Goal: Information Seeking & Learning: Find specific fact

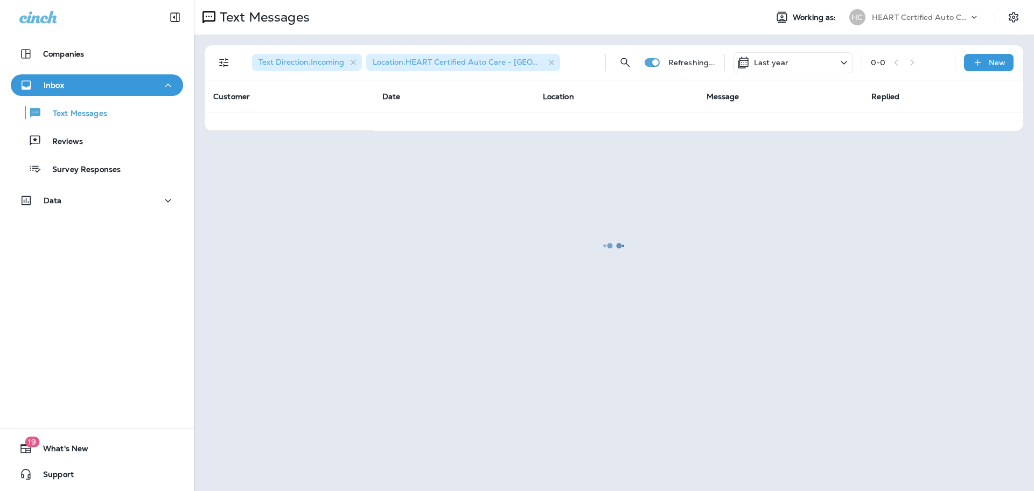
click at [625, 64] on div at bounding box center [614, 245] width 838 height 489
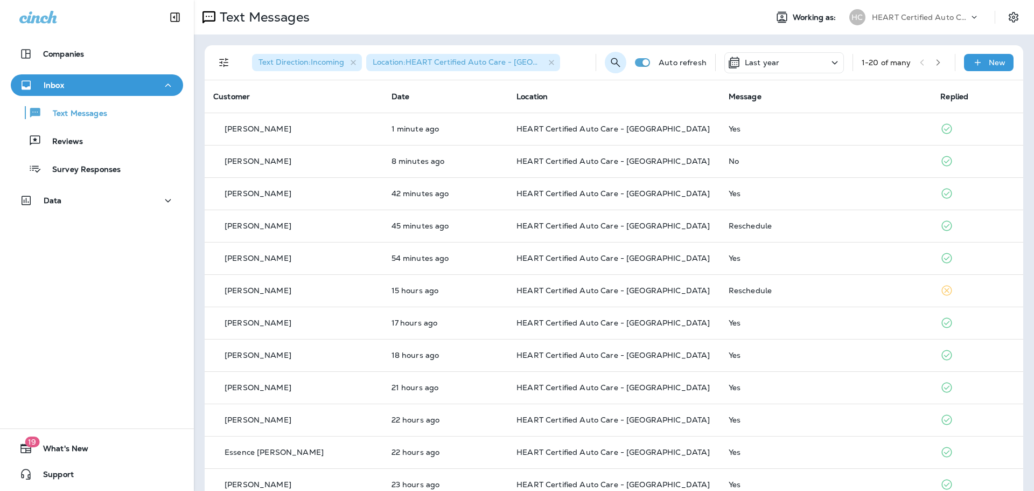
click at [609, 61] on icon "Search Messages" at bounding box center [615, 62] width 13 height 13
click at [599, 63] on input "text" at bounding box center [592, 61] width 96 height 29
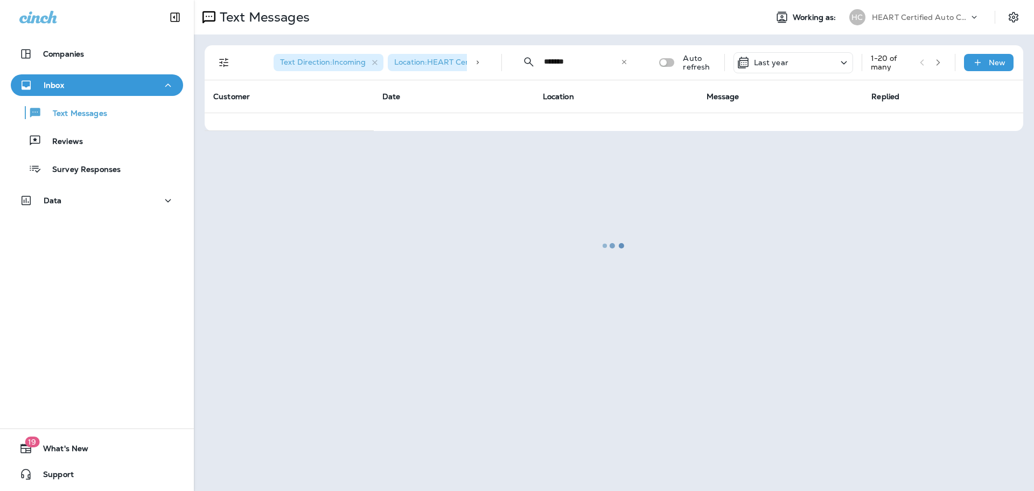
type input "*******"
click at [479, 43] on div at bounding box center [614, 245] width 838 height 489
click at [596, 66] on div at bounding box center [614, 245] width 838 height 489
click at [583, 60] on div at bounding box center [614, 245] width 838 height 489
click at [590, 62] on div at bounding box center [614, 245] width 838 height 489
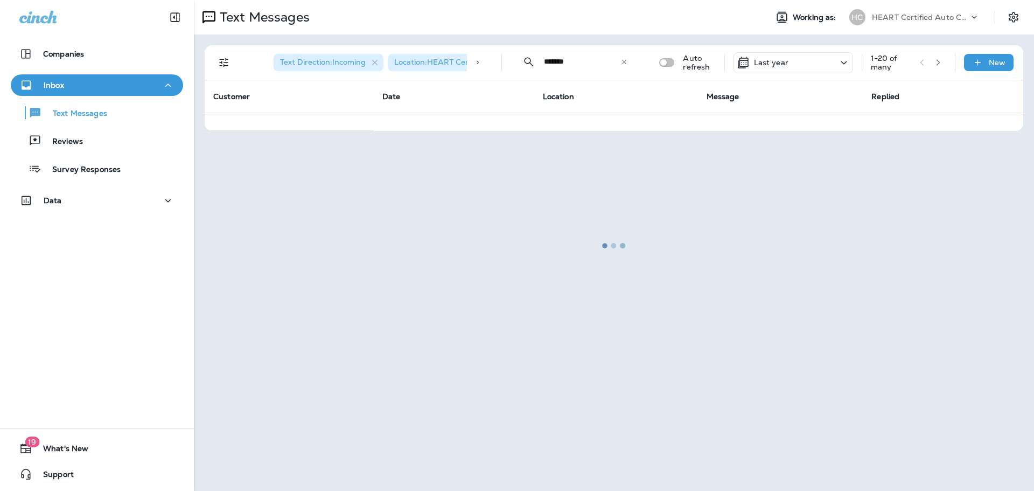
click at [579, 64] on div at bounding box center [614, 245] width 838 height 489
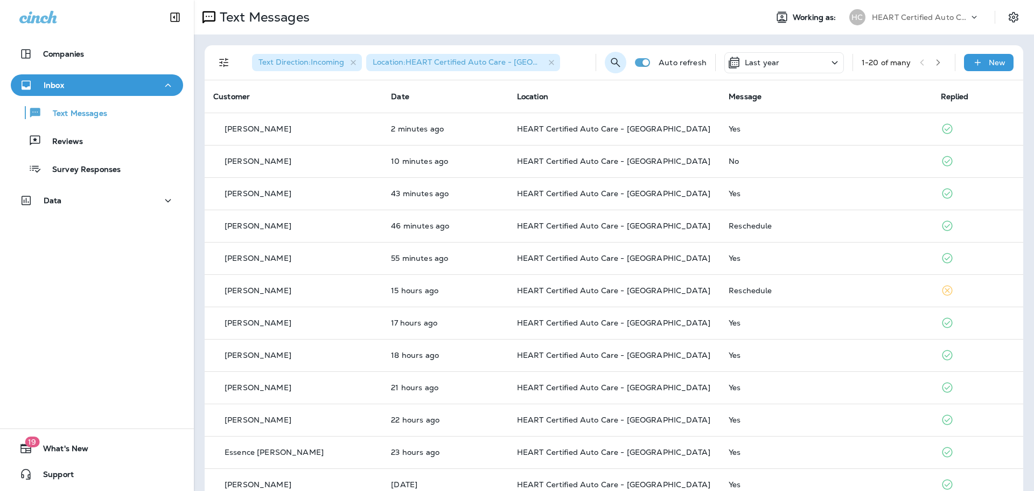
click at [611, 64] on icon "Search Messages" at bounding box center [615, 62] width 9 height 9
drag, startPoint x: 538, startPoint y: 75, endPoint x: 546, endPoint y: 70, distance: 9.7
click at [539, 75] on div "​ ​" at bounding box center [575, 61] width 129 height 29
click at [546, 70] on input "text" at bounding box center [592, 61] width 96 height 29
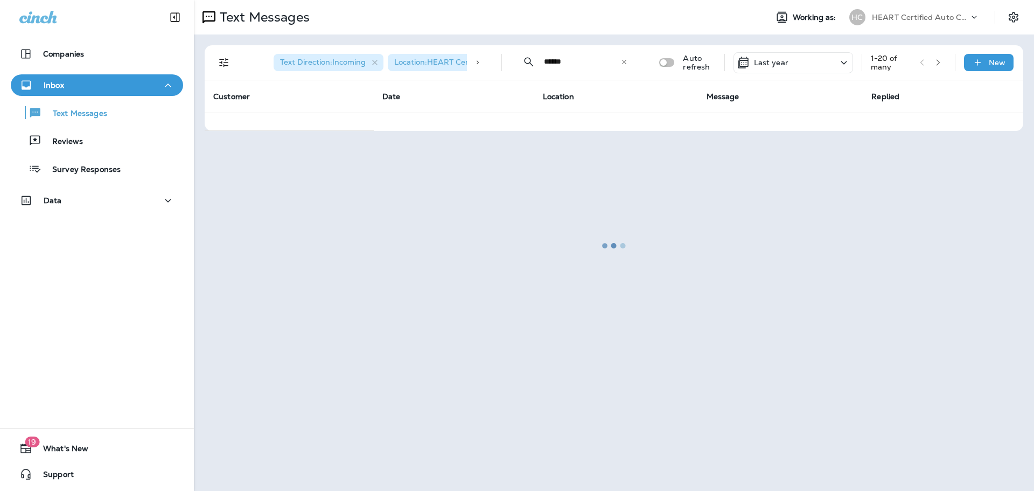
type input "******"
click at [577, 63] on div at bounding box center [614, 245] width 838 height 489
click at [578, 63] on div at bounding box center [614, 245] width 838 height 489
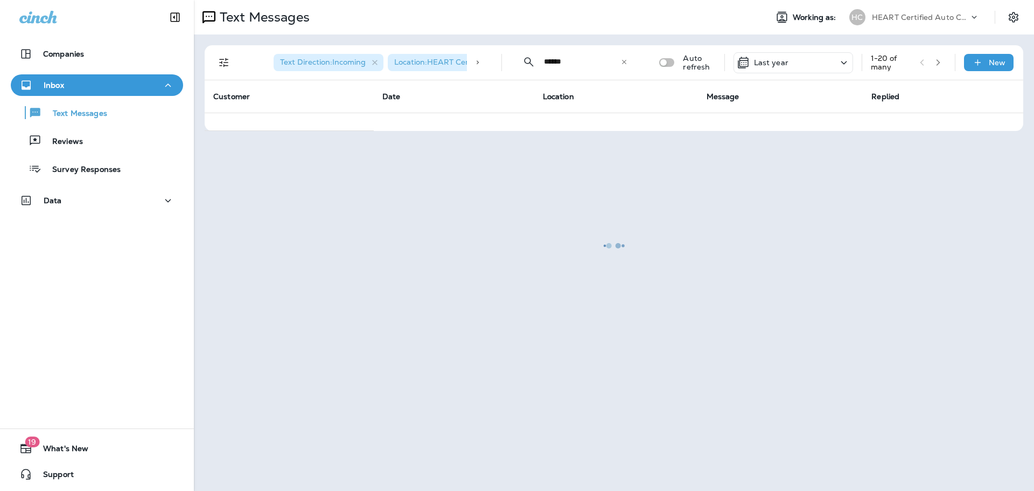
click at [602, 63] on div at bounding box center [614, 245] width 838 height 489
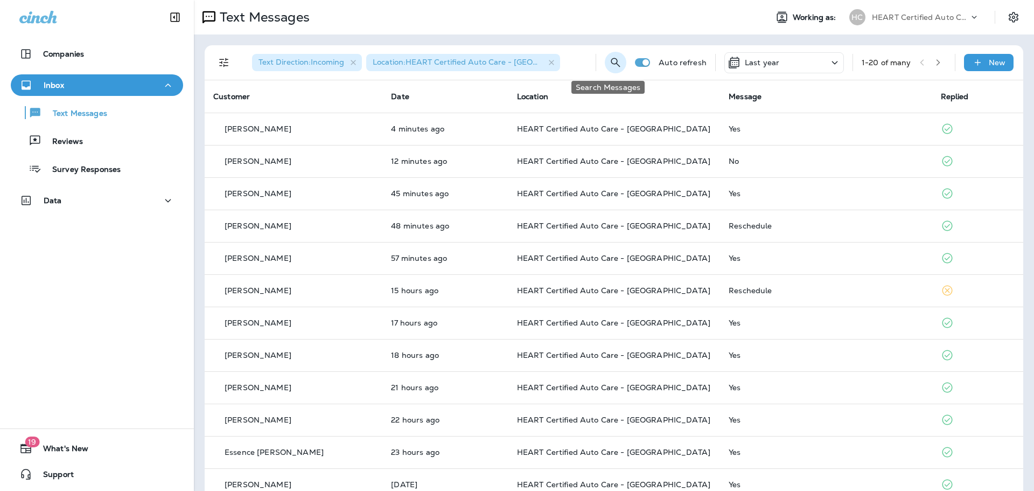
click at [611, 60] on icon "Search Messages" at bounding box center [615, 62] width 13 height 13
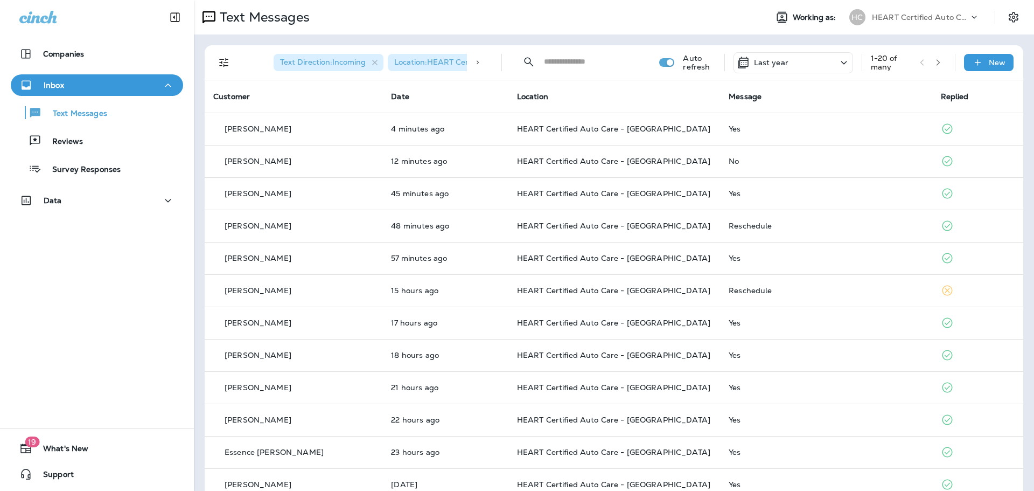
click at [593, 66] on input "text" at bounding box center [592, 61] width 96 height 29
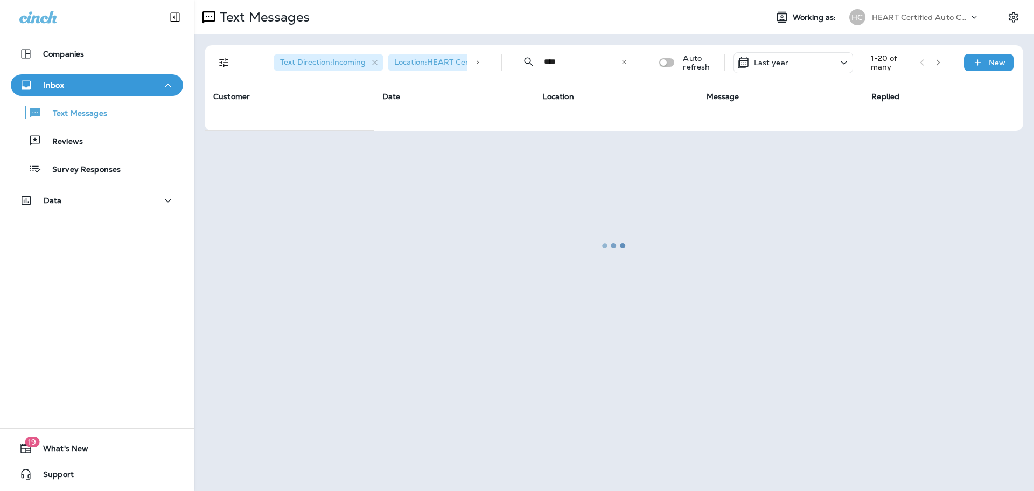
type input "****"
